Goal: Task Accomplishment & Management: Manage account settings

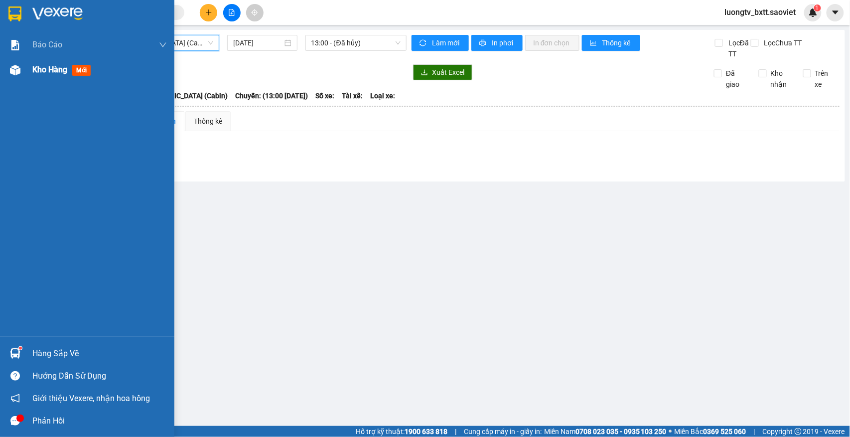
click at [28, 70] on div "Kho hàng mới" at bounding box center [87, 69] width 174 height 25
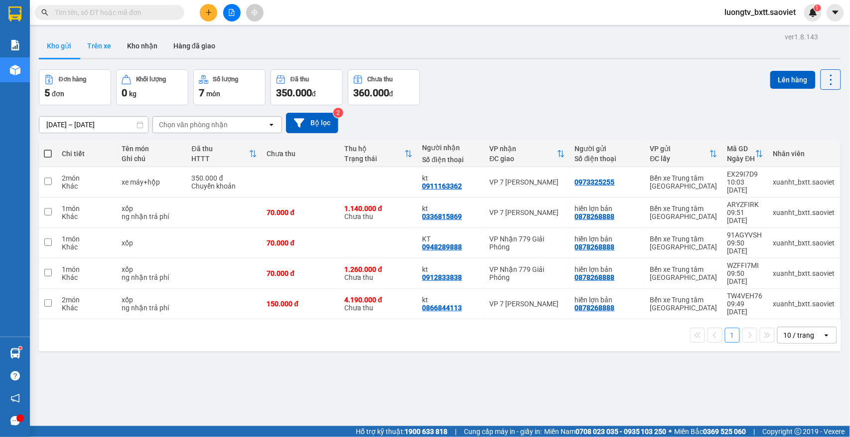
click at [97, 45] on button "Trên xe" at bounding box center [99, 46] width 40 height 24
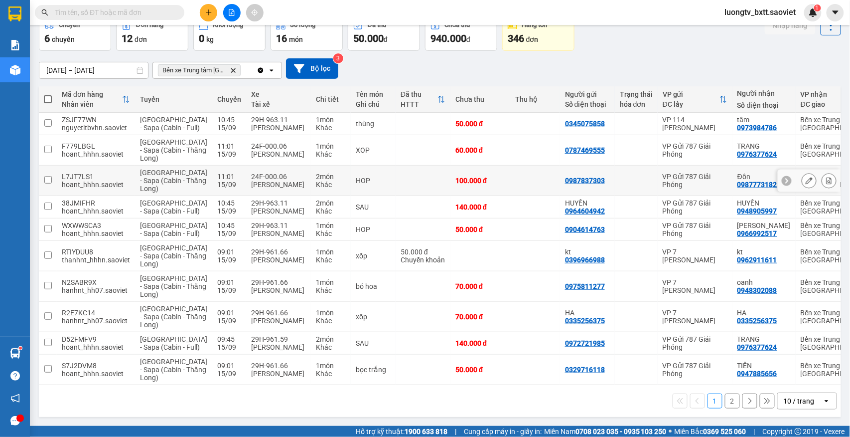
scroll to position [141, 0]
click at [725, 401] on button "2" at bounding box center [732, 400] width 15 height 15
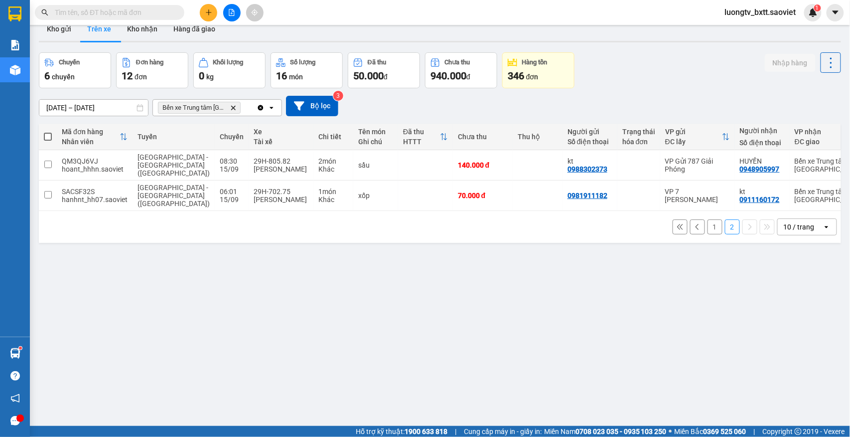
scroll to position [0, 0]
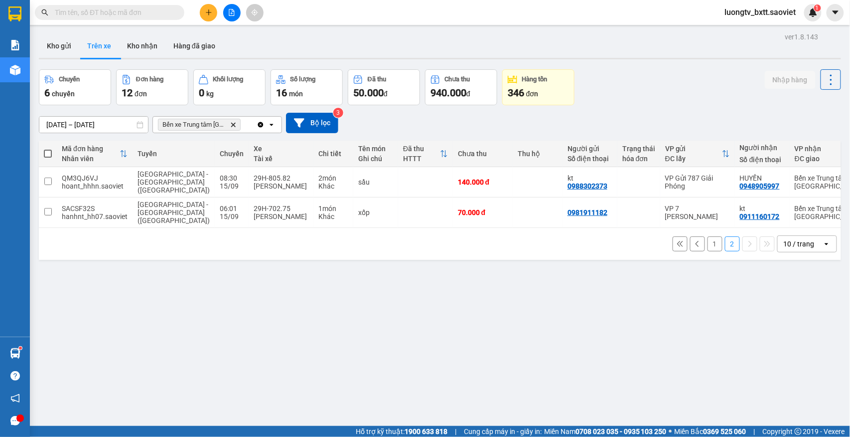
click at [708, 236] on button "1" at bounding box center [715, 243] width 15 height 15
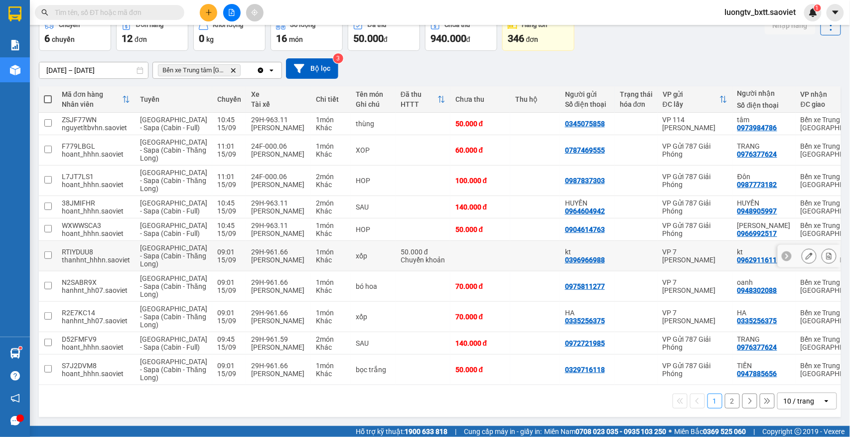
scroll to position [141, 0]
click at [725, 407] on button "2" at bounding box center [732, 400] width 15 height 15
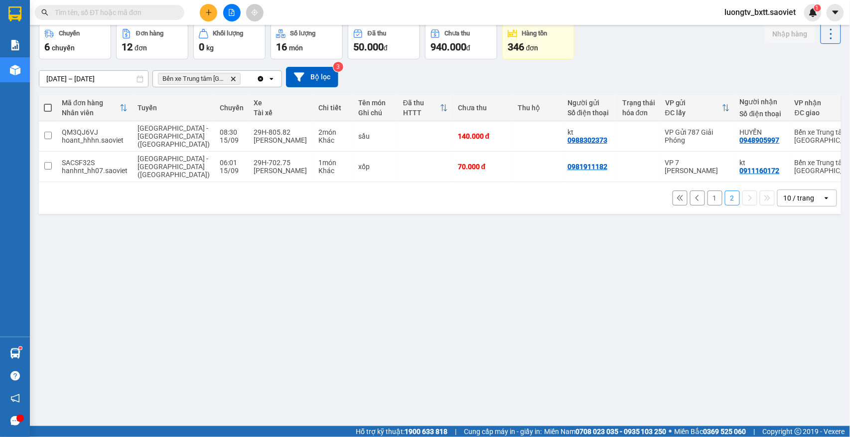
scroll to position [0, 0]
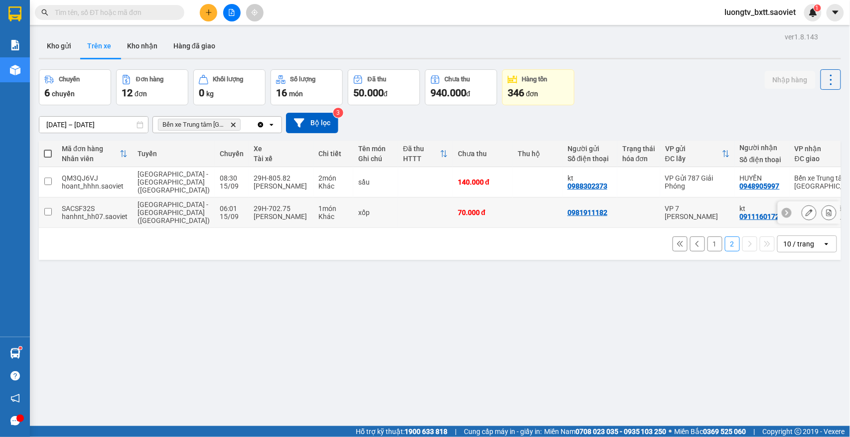
click at [398, 200] on td at bounding box center [425, 212] width 55 height 30
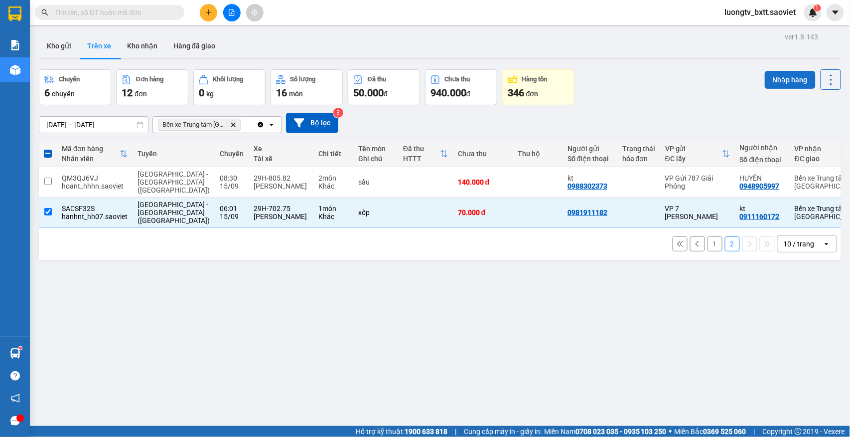
click at [765, 82] on button "Nhập hàng" at bounding box center [790, 80] width 51 height 18
checkbox input "false"
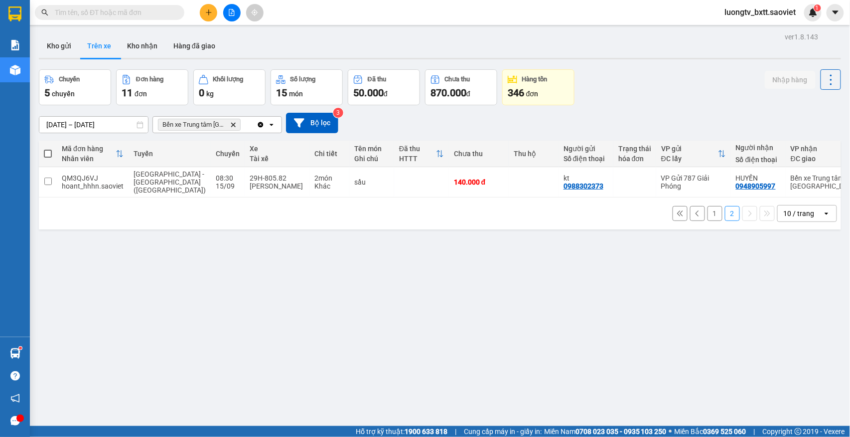
click at [630, 102] on div "Chuyến 5 chuyến Đơn hàng 11 đơn Khối lượng 0 kg Số lượng 15 món Đã thu 50.000 đ…" at bounding box center [440, 87] width 802 height 36
click at [140, 47] on button "Kho nhận" at bounding box center [142, 46] width 46 height 24
type input "[DATE] – [DATE]"
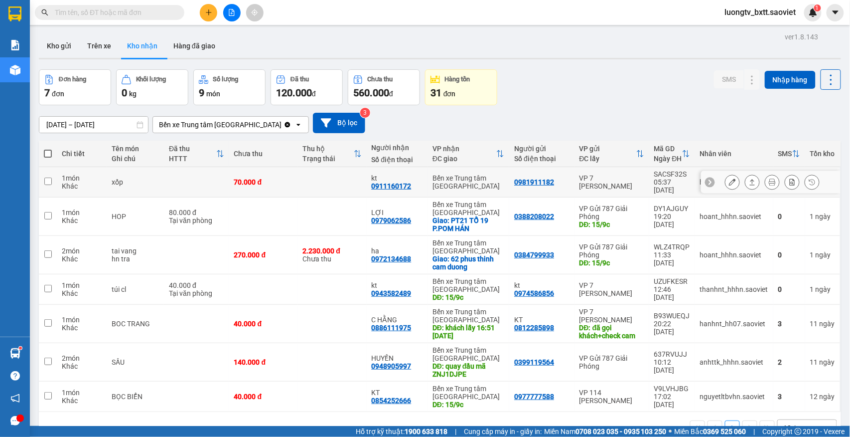
click at [322, 181] on td at bounding box center [332, 182] width 69 height 30
checkbox input "true"
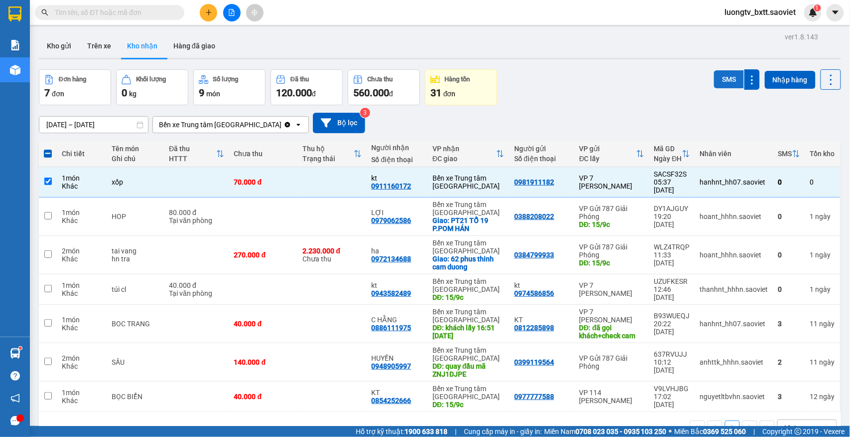
click at [721, 81] on button "SMS" at bounding box center [729, 79] width 30 height 18
click at [722, 75] on div "SMS" at bounding box center [729, 75] width 14 height 0
